Goal: Navigation & Orientation: Find specific page/section

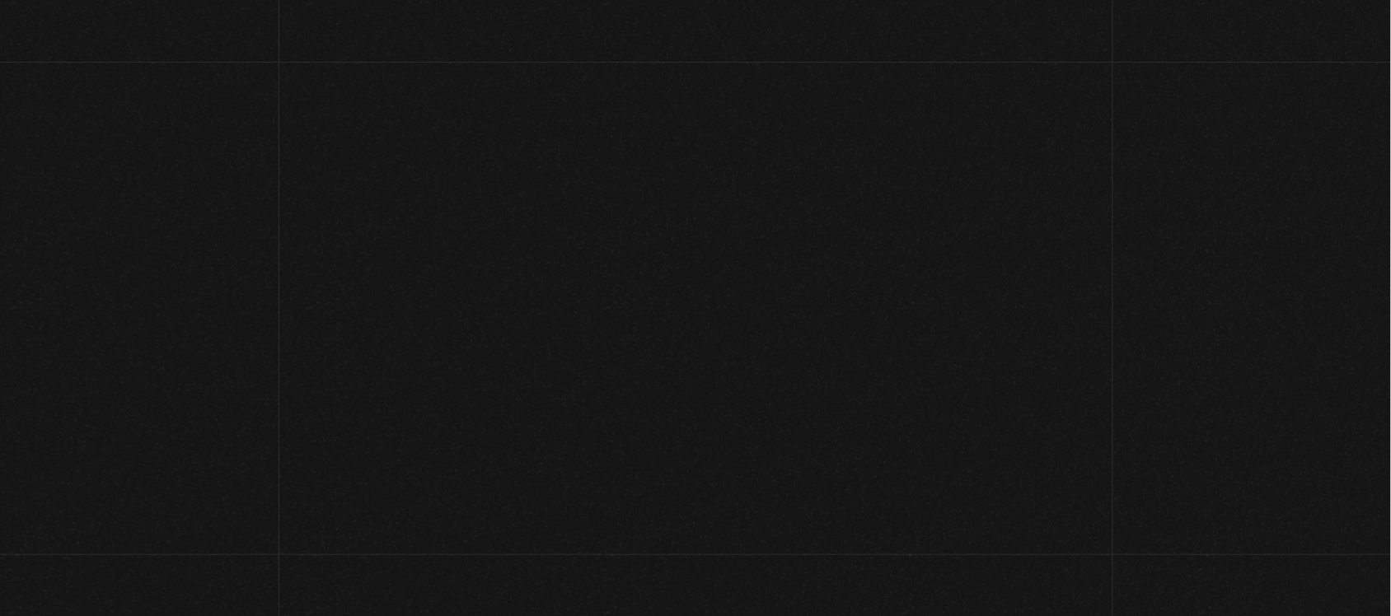
scroll to position [206, 0]
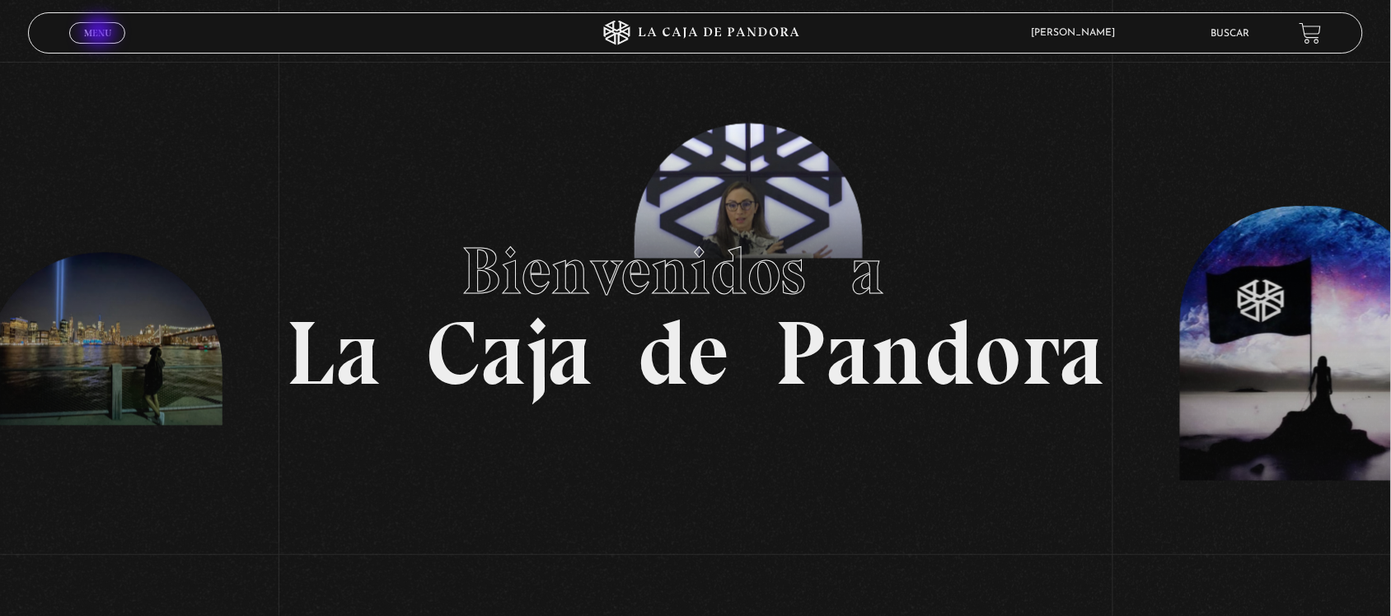
click at [101, 33] on span "Menu" at bounding box center [97, 33] width 27 height 10
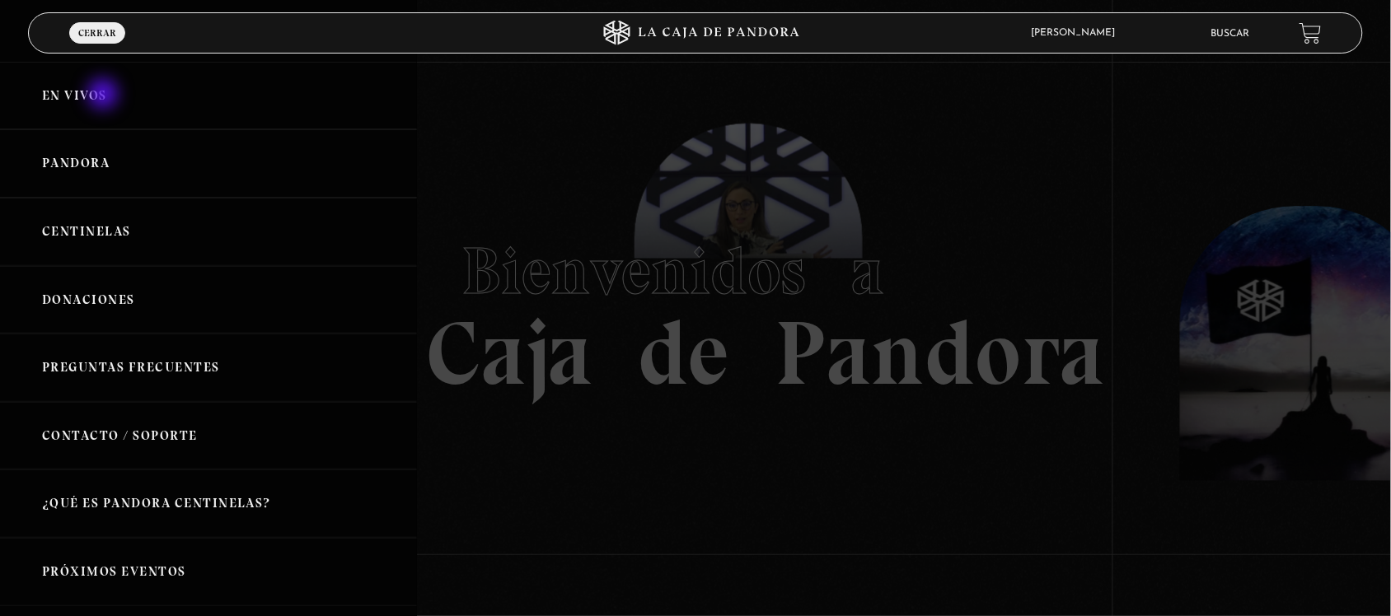
click at [105, 96] on link "En vivos" at bounding box center [208, 96] width 417 height 68
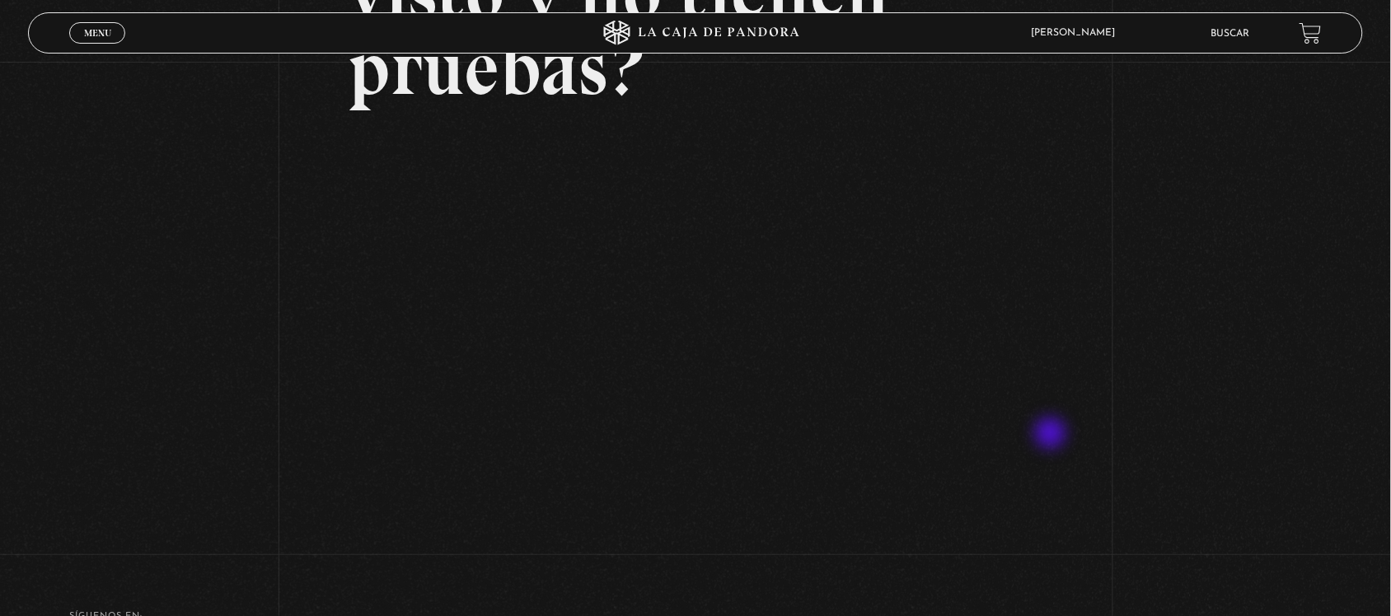
scroll to position [309, 0]
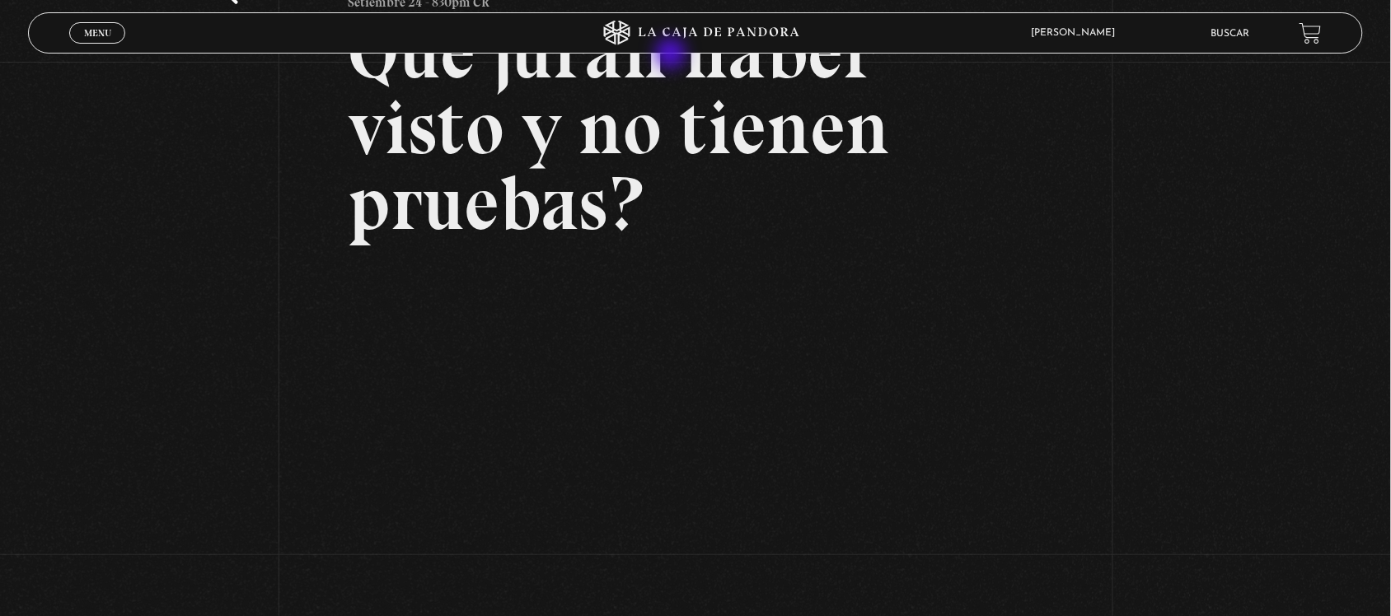
scroll to position [103, 0]
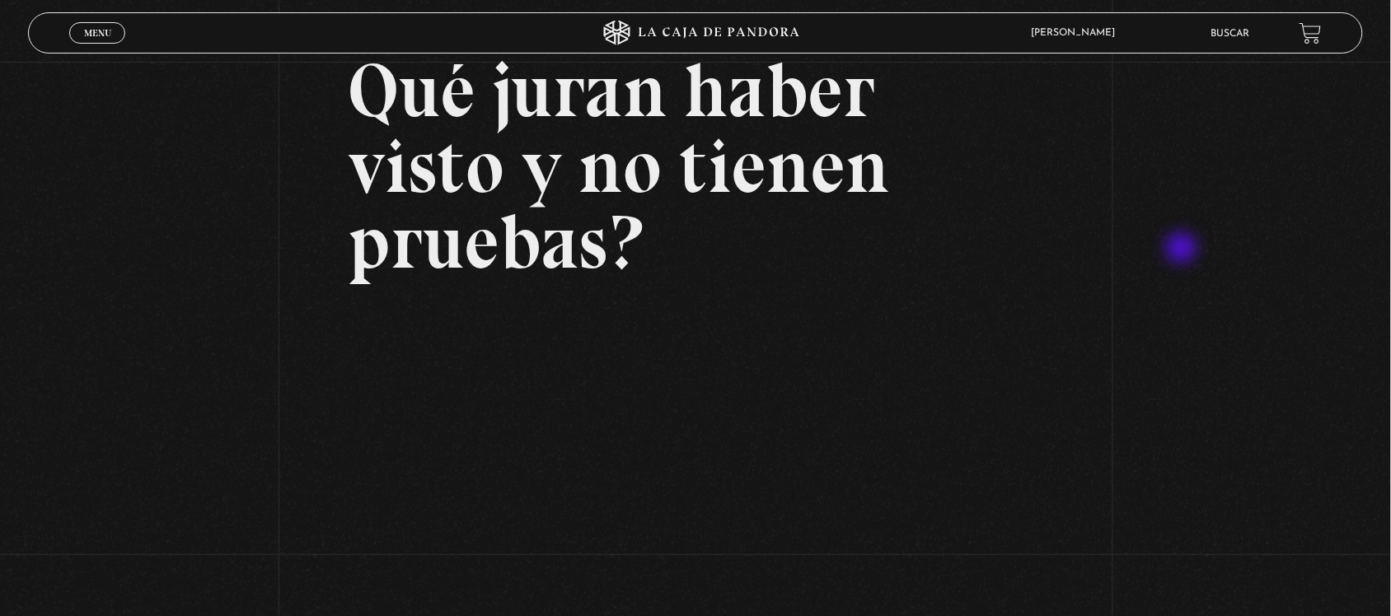
click at [1183, 250] on div "Volver Setiembre 24 - 830pm CR Qué juran haber visto y no tienen pruebas?" at bounding box center [695, 344] width 1391 height 770
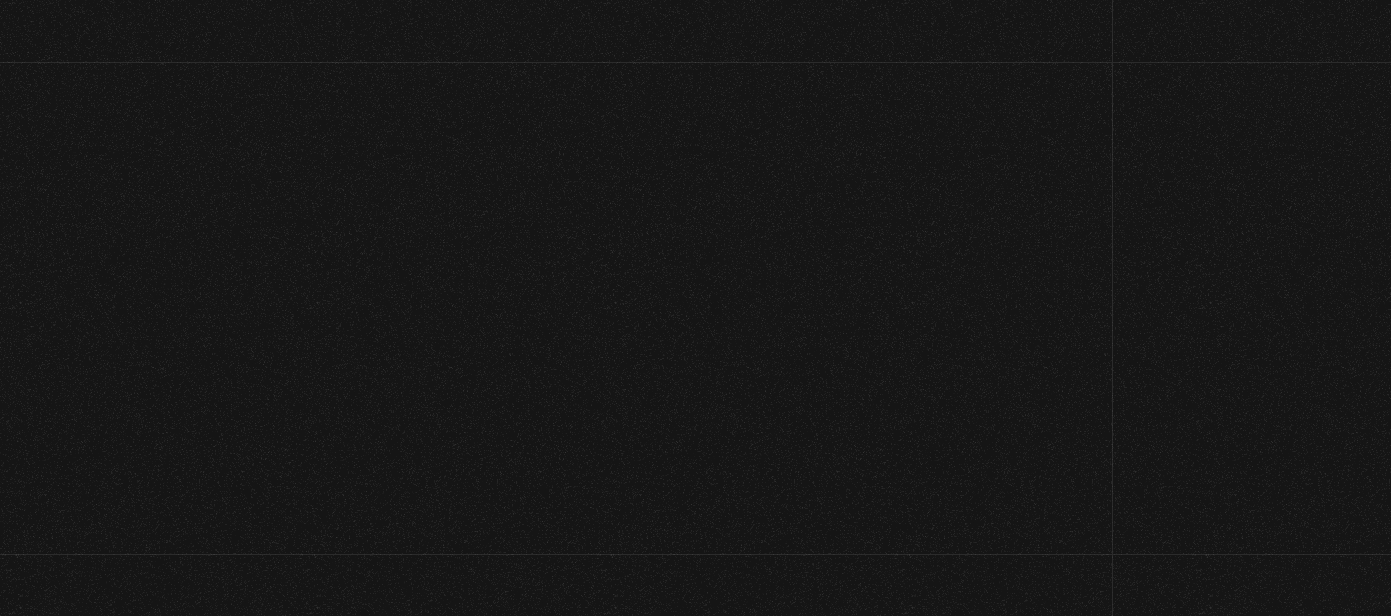
scroll to position [103, 0]
